Goal: Task Accomplishment & Management: Complete application form

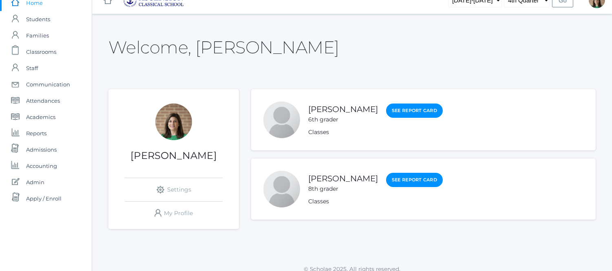
scroll to position [21, 0]
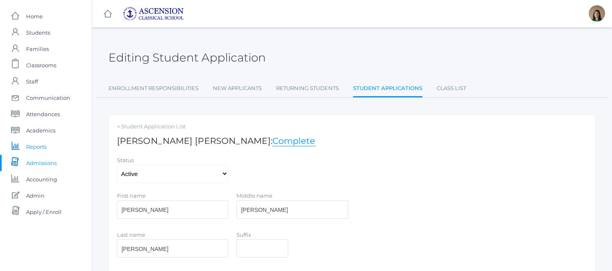
click at [35, 144] on span "Reports" at bounding box center [36, 147] width 20 height 16
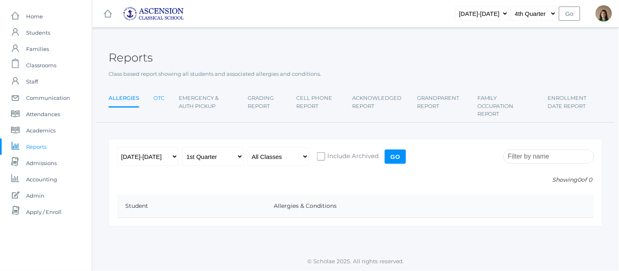
click at [157, 99] on link "OTC" at bounding box center [158, 98] width 11 height 16
click at [398, 151] on input "Go" at bounding box center [394, 157] width 21 height 14
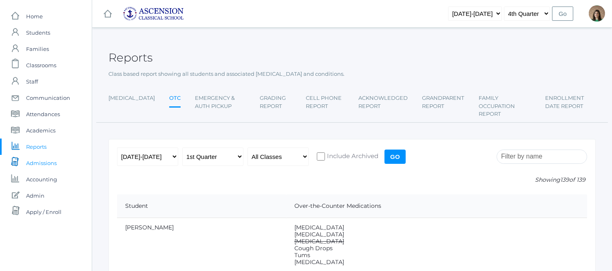
click at [43, 159] on span "Admissions" at bounding box center [41, 163] width 31 height 16
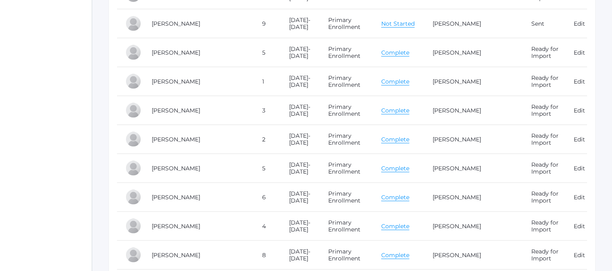
scroll to position [2039, 0]
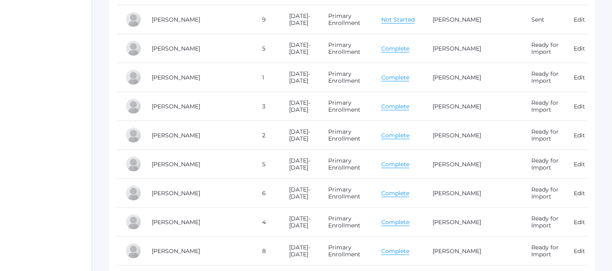
click at [397, 168] on link "Complete" at bounding box center [395, 165] width 28 height 8
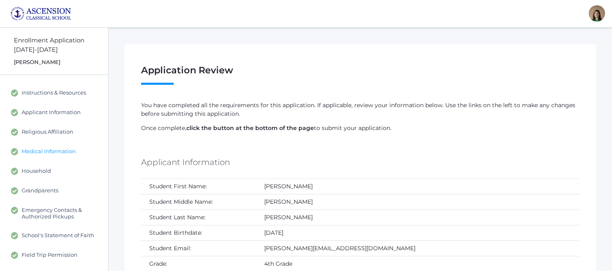
click at [63, 149] on span "Medical Information" at bounding box center [49, 151] width 54 height 7
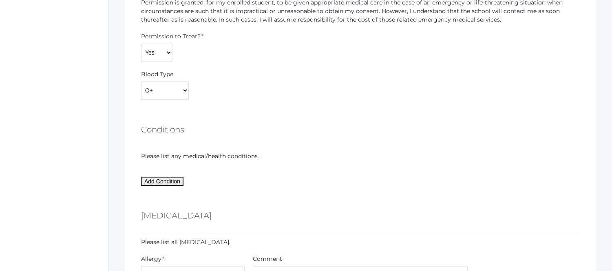
scroll to position [703, 0]
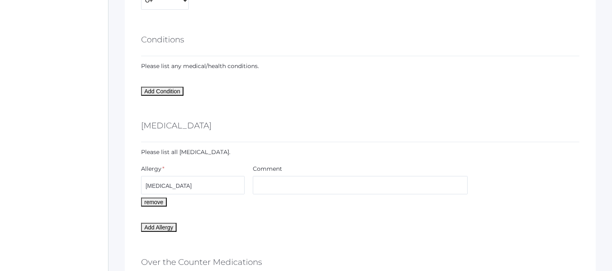
drag, startPoint x: 183, startPoint y: 86, endPoint x: 208, endPoint y: 43, distance: 49.7
click at [208, 43] on div "Conditions" at bounding box center [360, 41] width 438 height 30
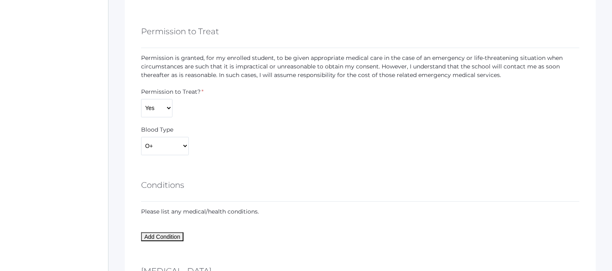
scroll to position [522, 0]
